Goal: Information Seeking & Learning: Learn about a topic

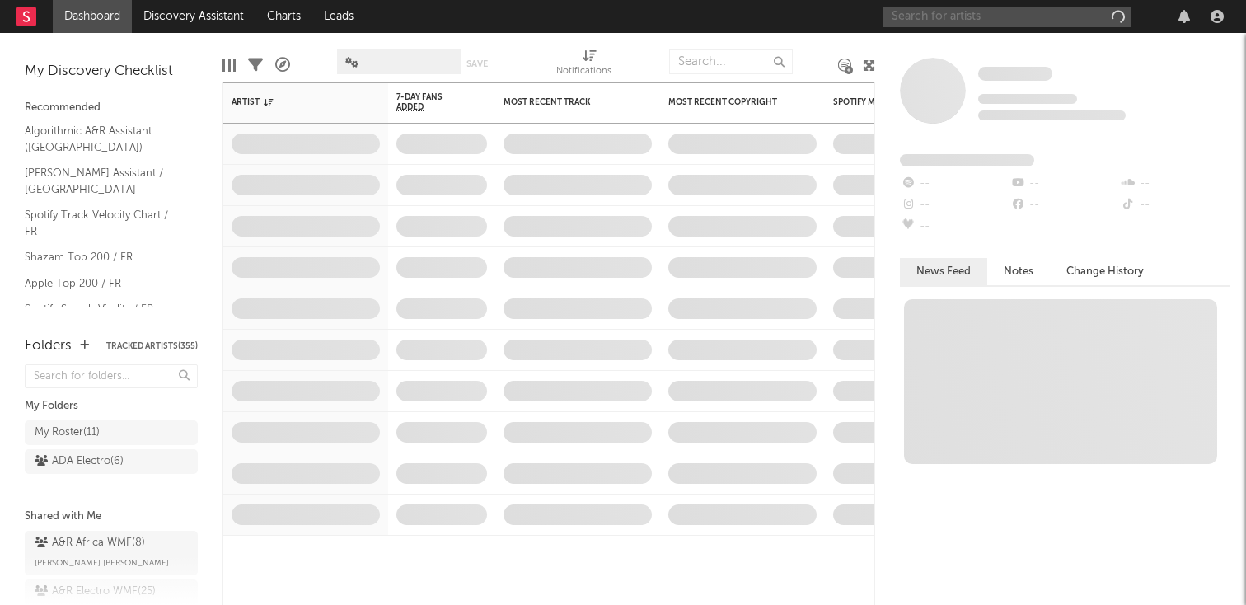
click at [957, 19] on input "text" at bounding box center [1007, 17] width 247 height 21
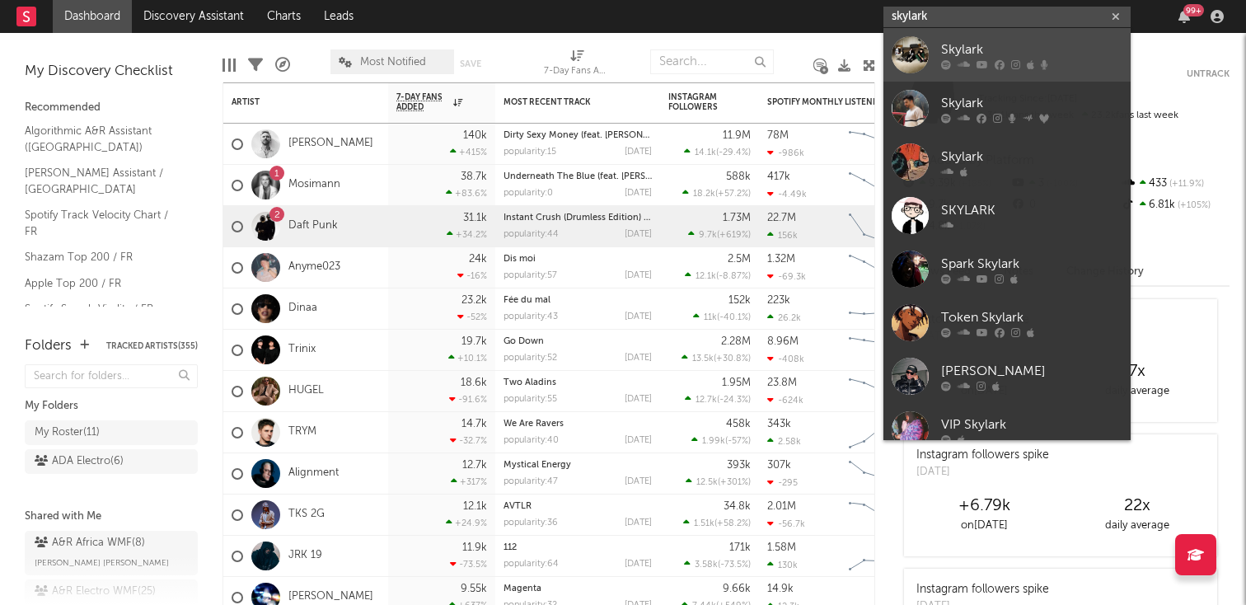
type input "skylark"
click at [1013, 45] on div "Skylark" at bounding box center [1031, 50] width 181 height 20
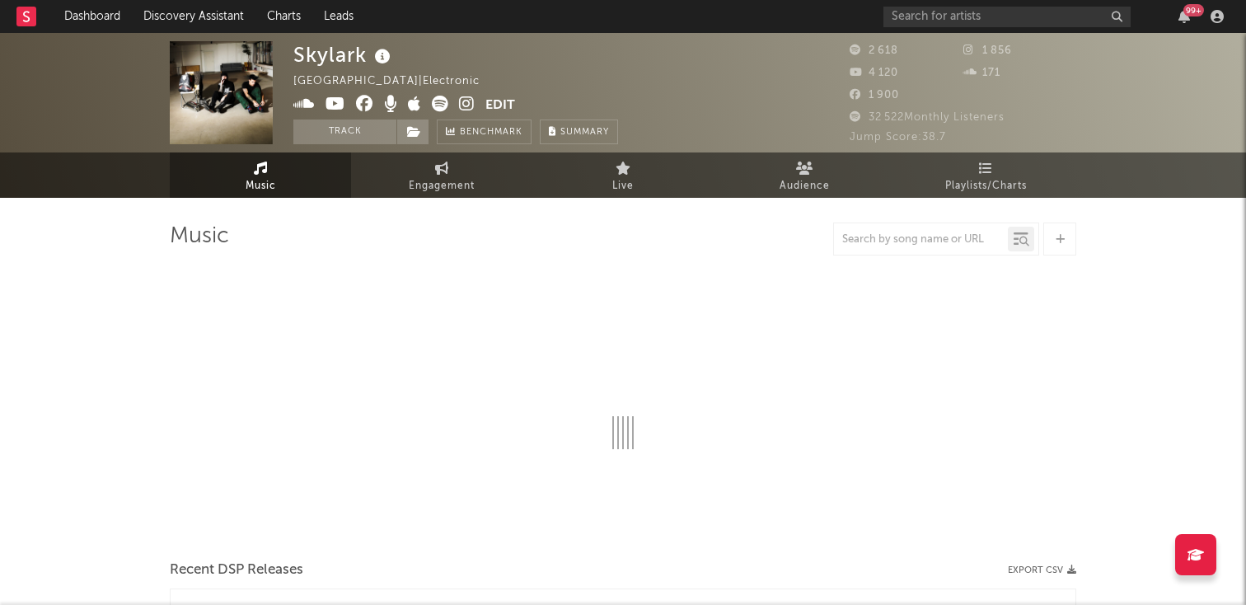
select select "1w"
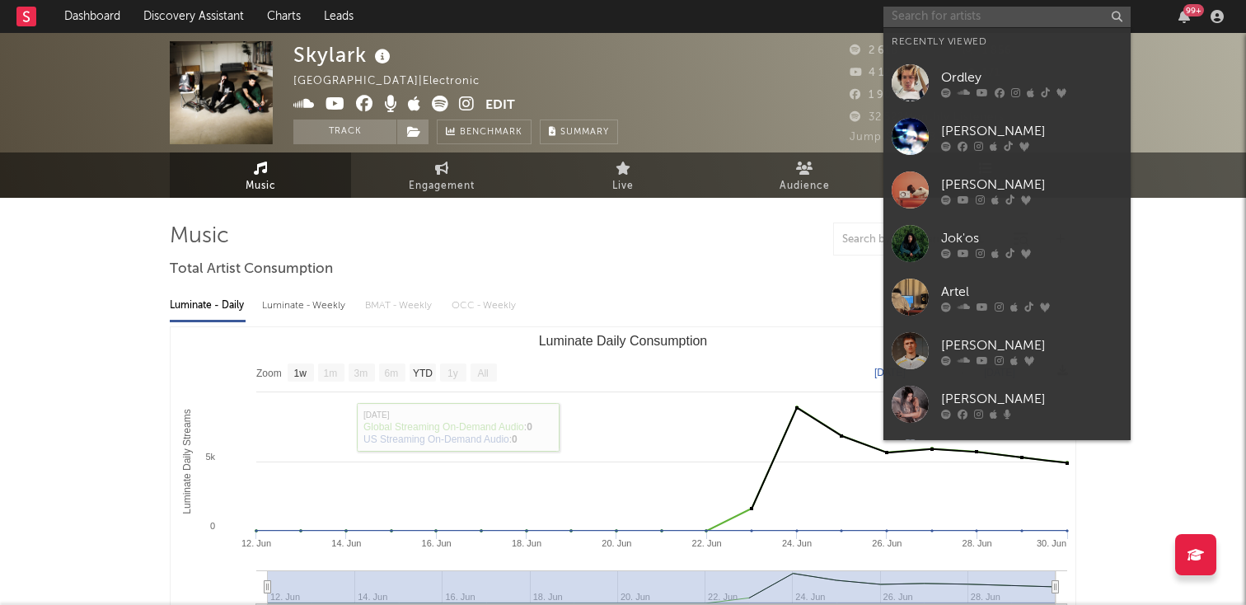
click at [953, 12] on input "text" at bounding box center [1007, 17] width 247 height 21
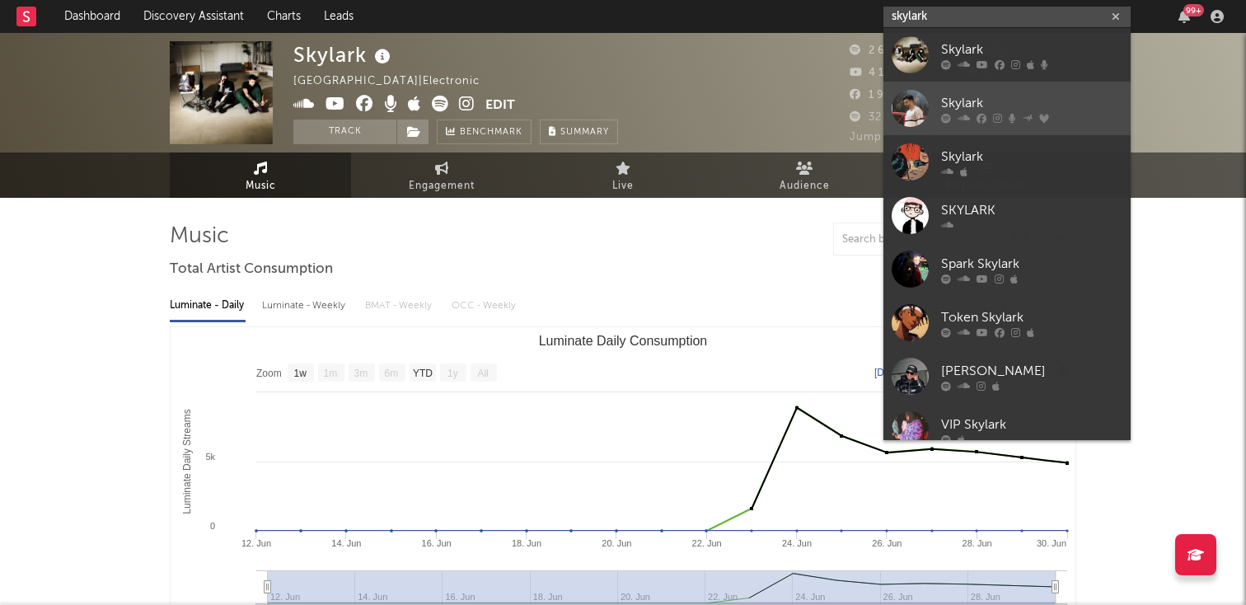
type input "skylark"
click at [983, 98] on div "Skylark" at bounding box center [1031, 103] width 181 height 20
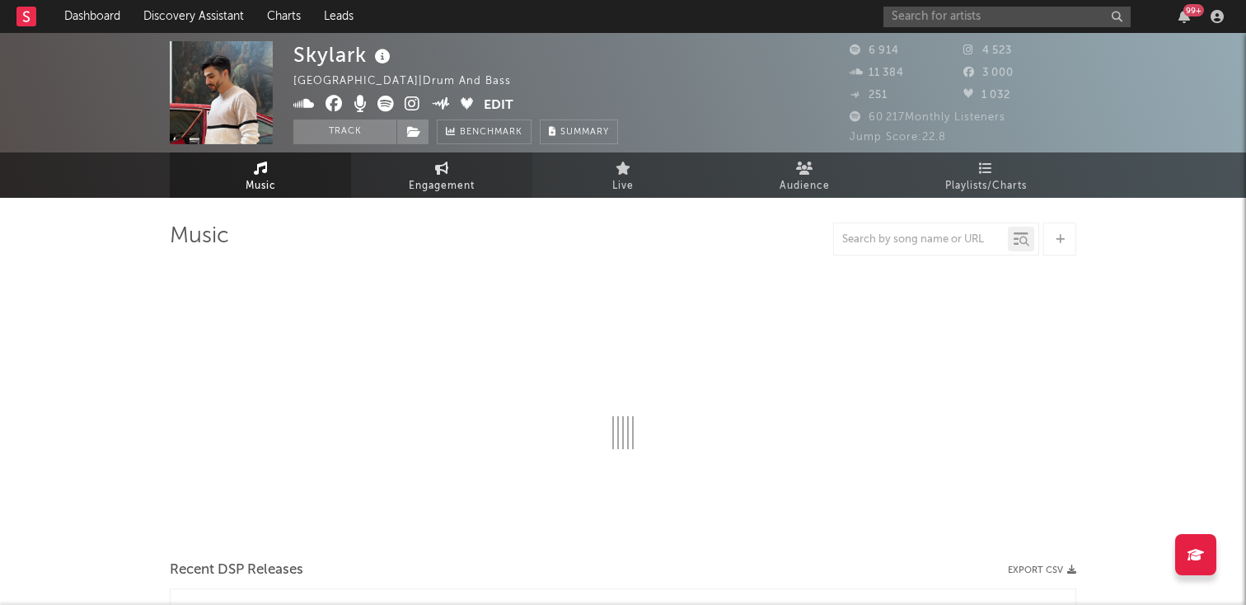
select select "6m"
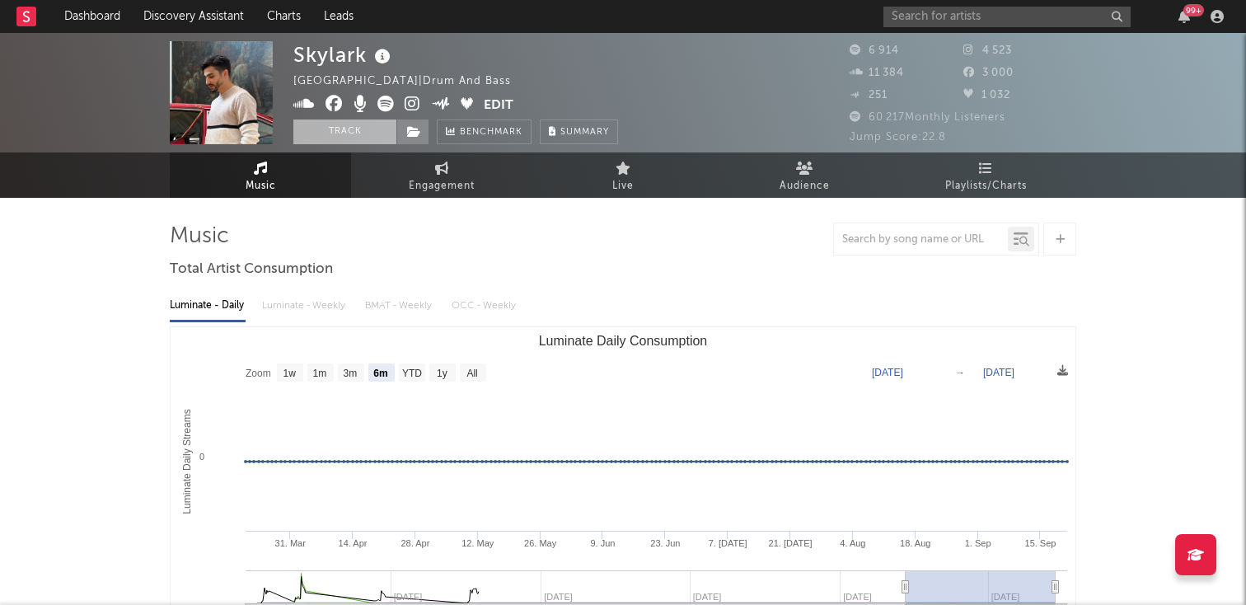
click at [348, 126] on button "Track" at bounding box center [344, 132] width 103 height 25
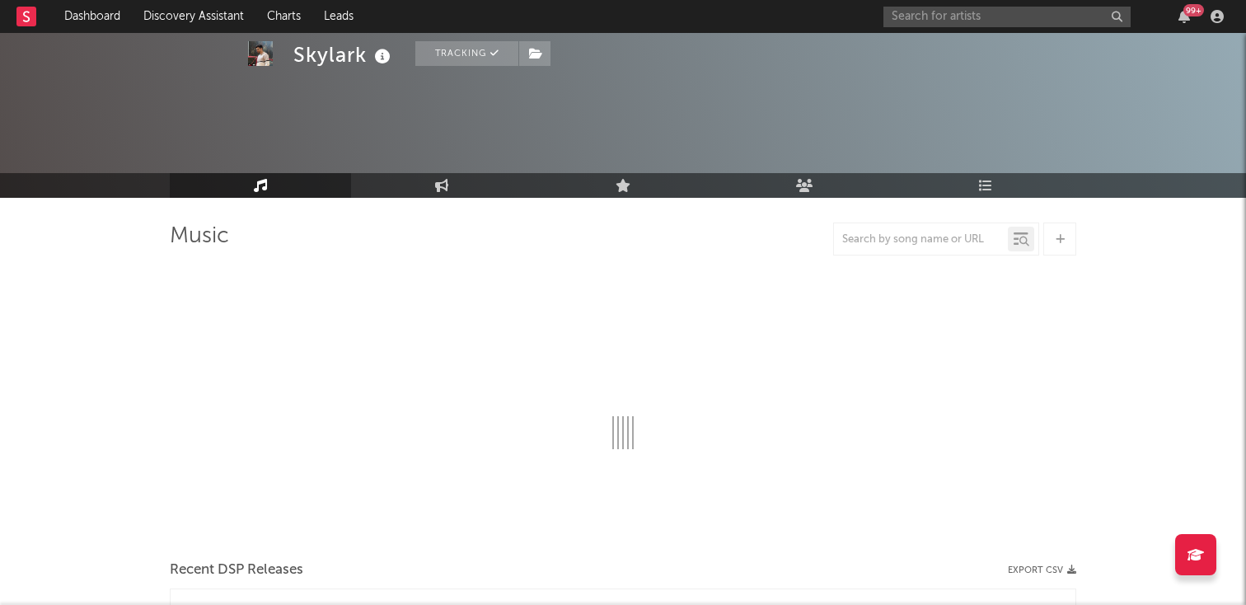
scroll to position [140, 0]
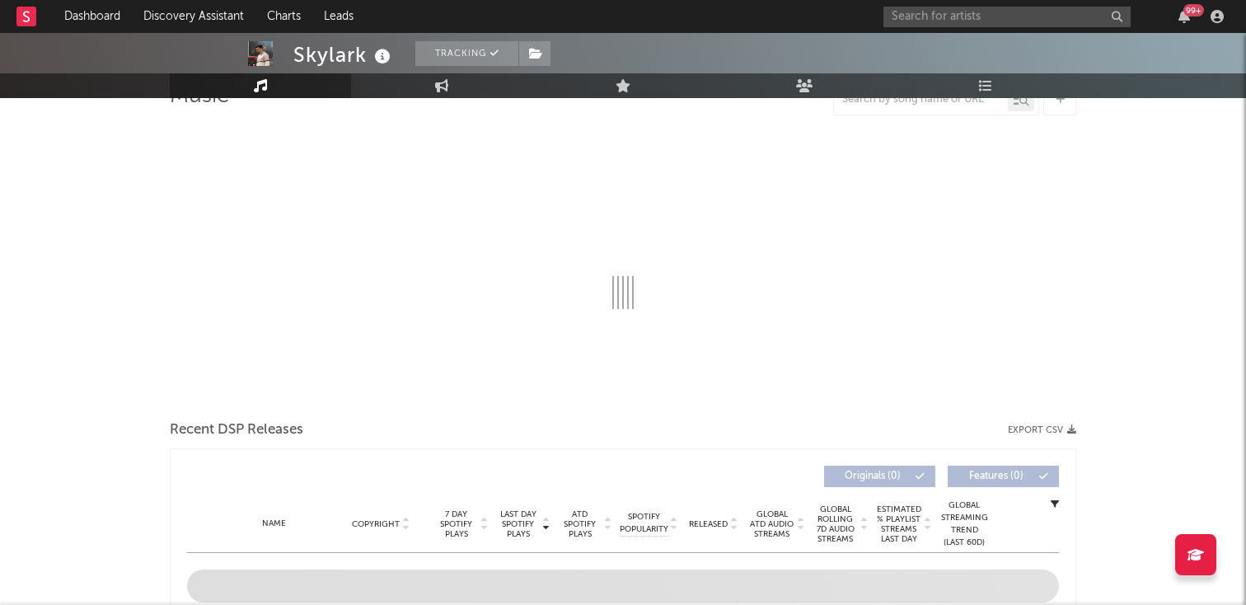
select select "6m"
